Goal: Task Accomplishment & Management: Manage account settings

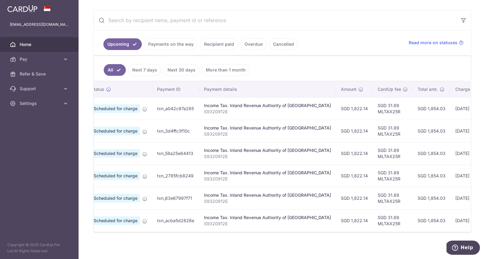
scroll to position [0, 20]
click at [216, 45] on link "Recipient paid" at bounding box center [219, 44] width 38 height 12
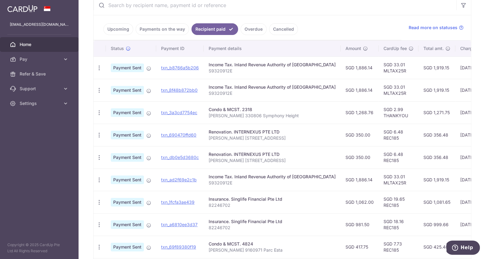
scroll to position [116, 0]
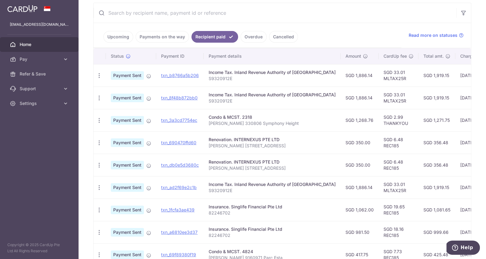
click at [168, 38] on link "Payments on the way" at bounding box center [162, 37] width 53 height 12
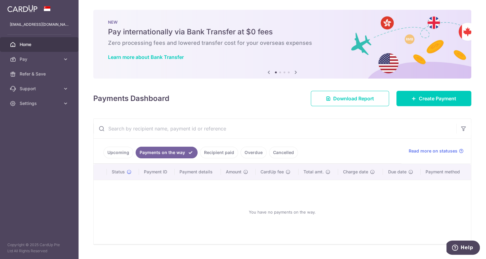
scroll to position [13, 0]
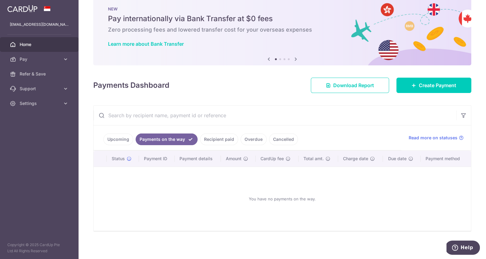
click at [210, 139] on link "Recipient paid" at bounding box center [219, 139] width 38 height 12
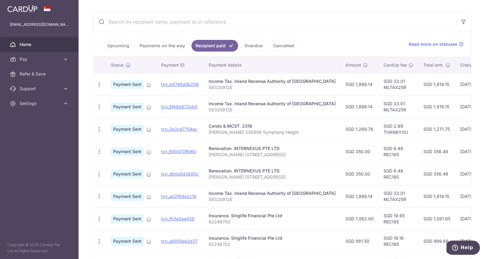
scroll to position [111, 0]
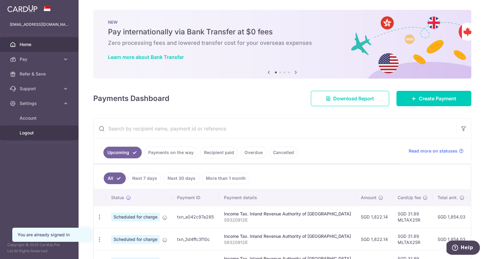
click at [30, 135] on span "Logout" at bounding box center [40, 133] width 40 height 6
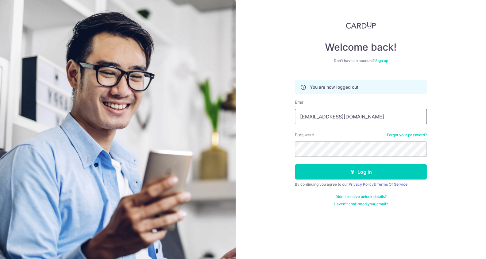
click at [348, 116] on input "[EMAIL_ADDRESS][DOMAIN_NAME]" at bounding box center [361, 116] width 132 height 15
type input "sherylchng@gmail.com"
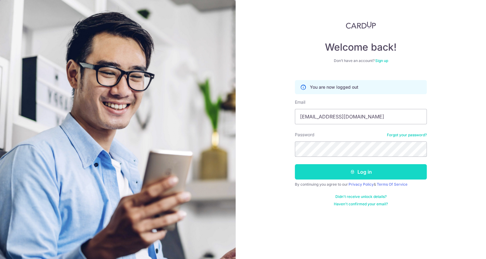
click at [330, 169] on button "Log in" at bounding box center [361, 171] width 132 height 15
